Goal: Complete application form

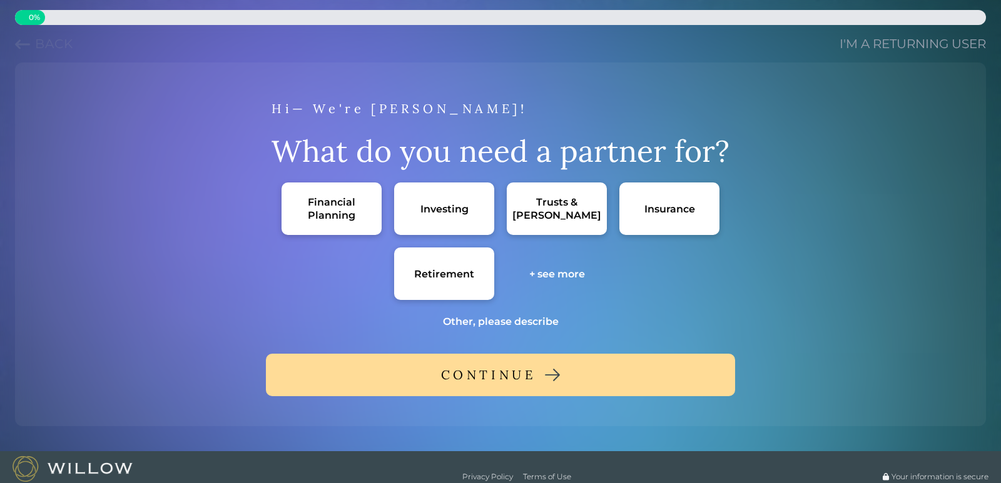
click at [438, 274] on div "Retirement" at bounding box center [444, 274] width 60 height 13
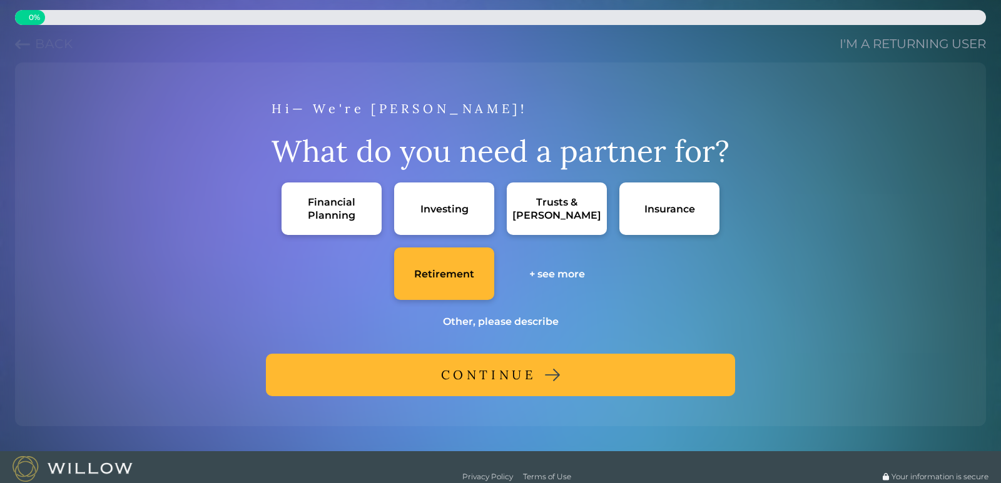
click at [424, 208] on div "Investing" at bounding box center [444, 209] width 48 height 13
click at [515, 376] on div "CONTINUE" at bounding box center [488, 375] width 95 height 23
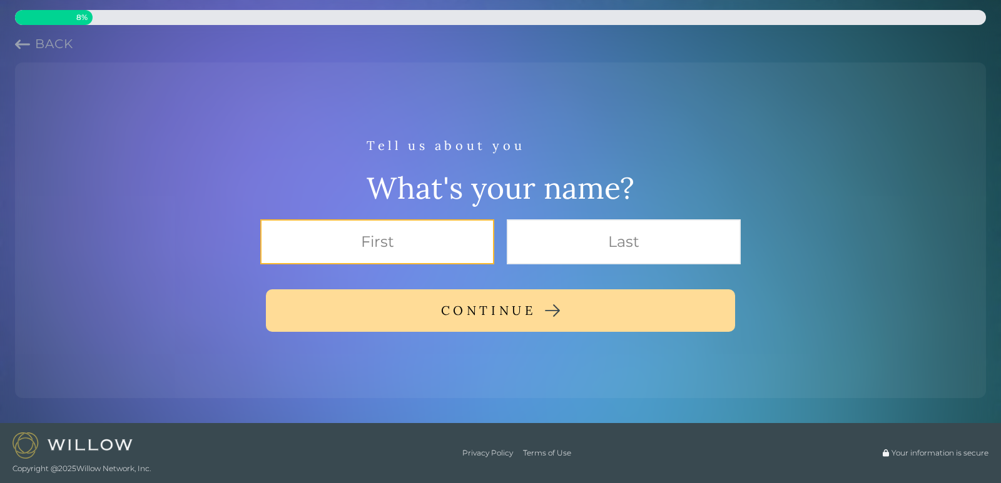
click at [428, 235] on input "text" at bounding box center [377, 242] width 234 height 45
type input "[PERSON_NAME]"
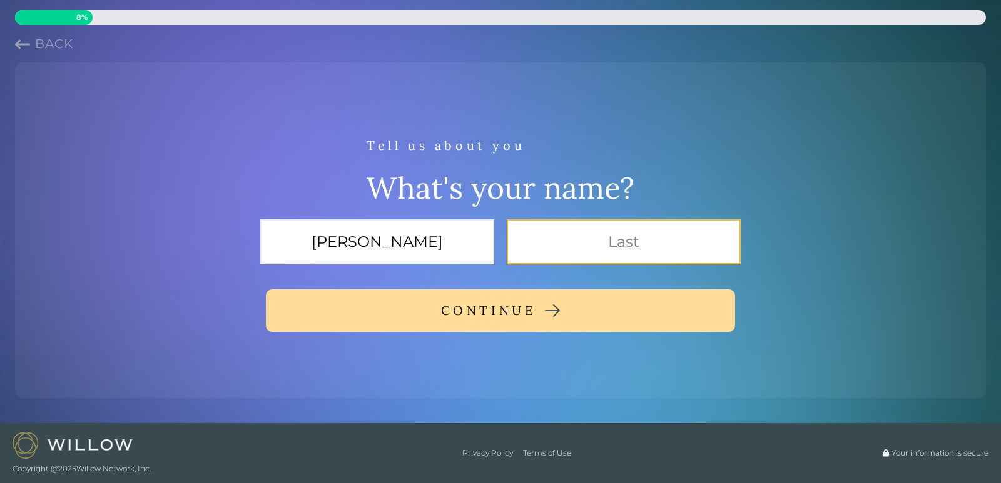
type input "MacIvor"
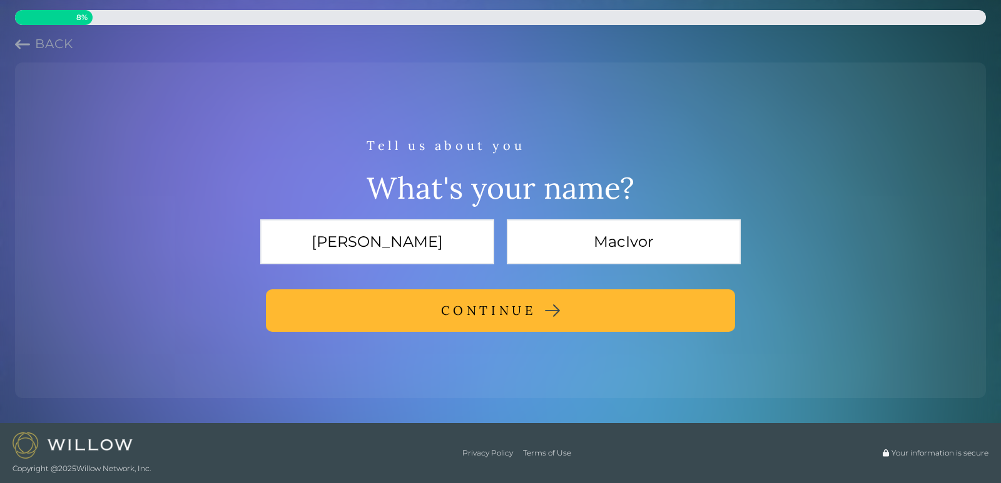
click at [503, 308] on div "CONTINUE" at bounding box center [488, 311] width 95 height 23
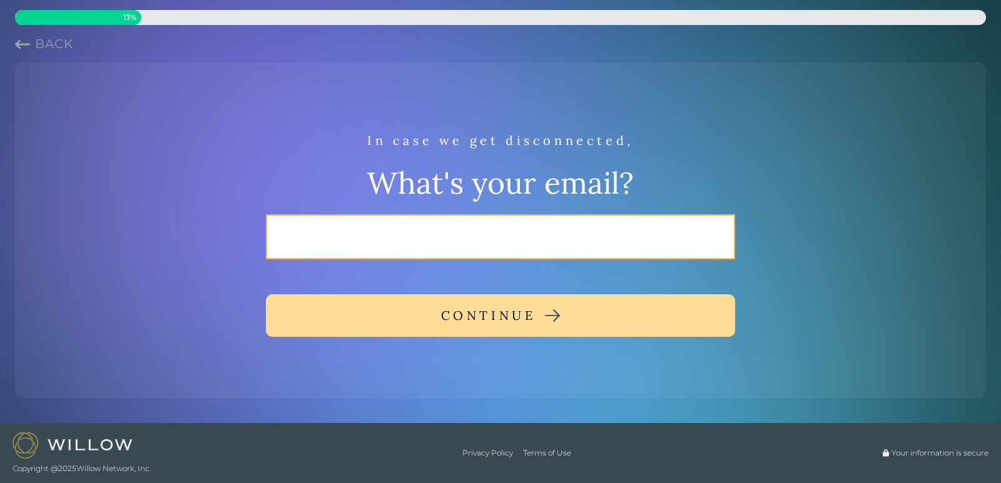
click at [456, 238] on input "email" at bounding box center [500, 236] width 469 height 45
type input "[EMAIL_ADDRESS][DOMAIN_NAME]"
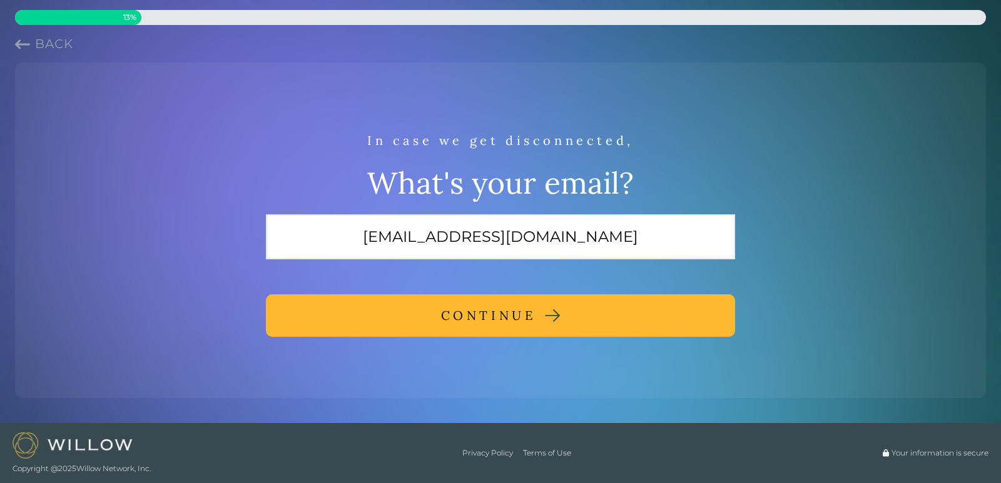
click at [473, 311] on div "CONTINUE" at bounding box center [488, 316] width 95 height 23
